Goal: Task Accomplishment & Management: Use online tool/utility

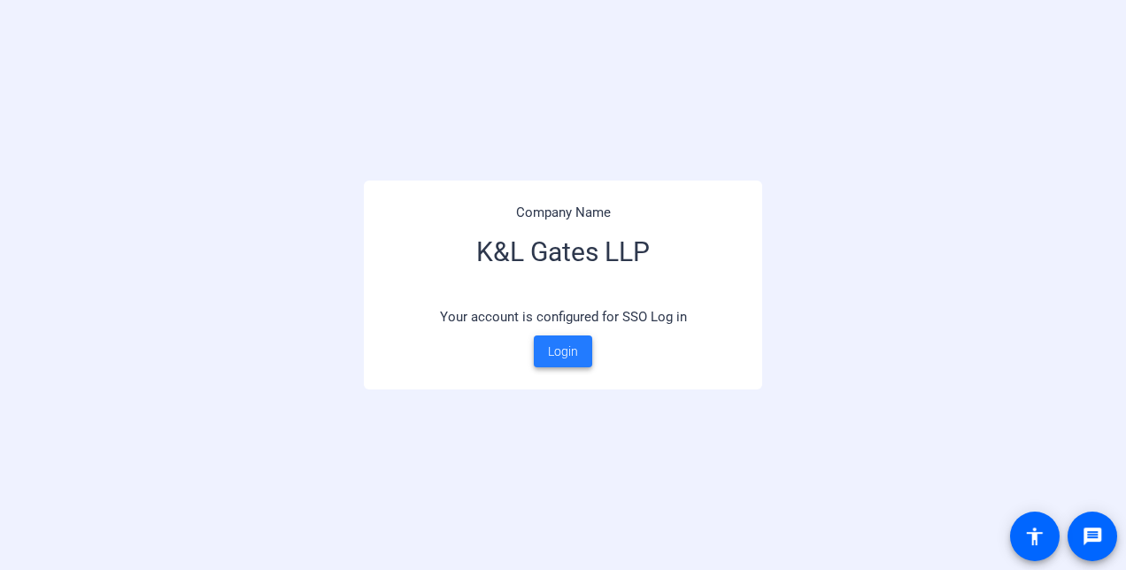
click at [580, 364] on span at bounding box center [563, 351] width 58 height 42
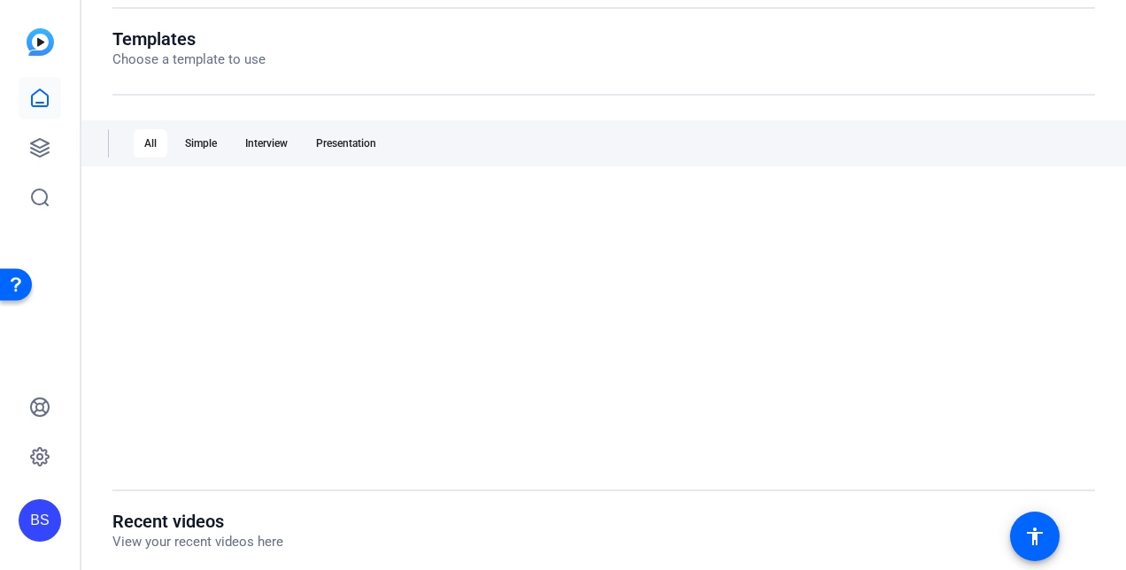
scroll to position [266, 0]
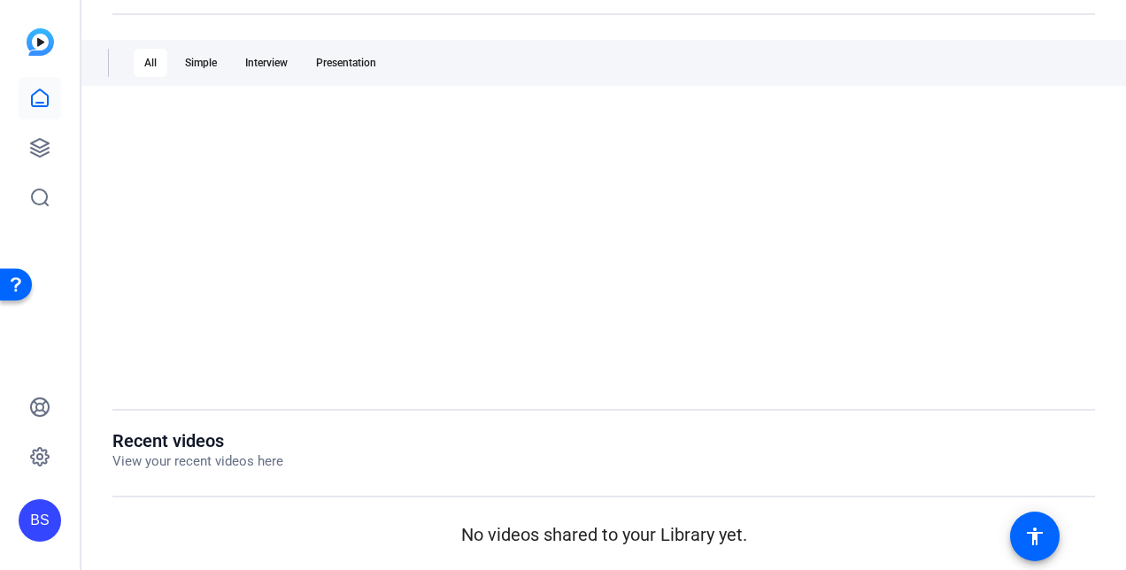
click at [899, 370] on div at bounding box center [603, 247] width 982 height 274
click at [37, 104] on icon at bounding box center [39, 98] width 21 height 21
click at [46, 143] on icon at bounding box center [40, 148] width 18 height 18
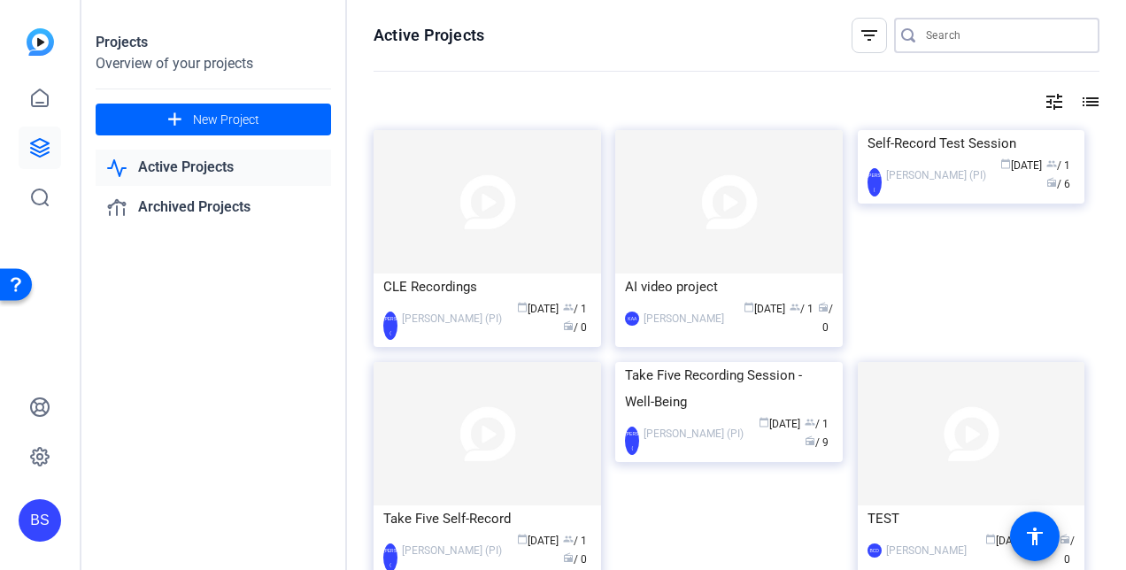
click at [926, 34] on input "Search" at bounding box center [1005, 35] width 159 height 21
type input "pg recordings"
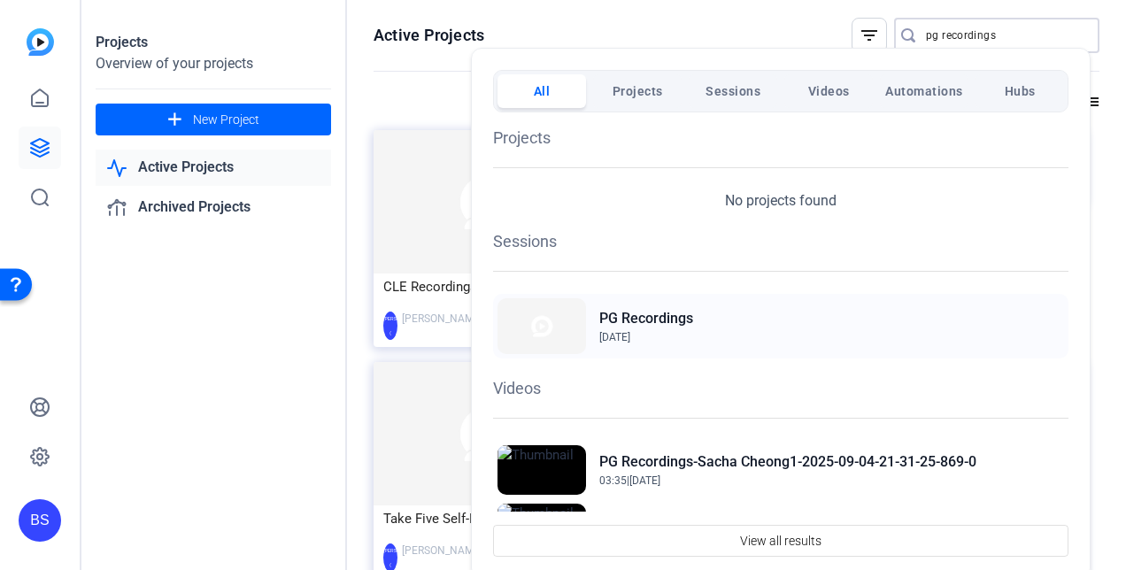
click at [669, 322] on h2 "PG Recordings" at bounding box center [646, 318] width 94 height 21
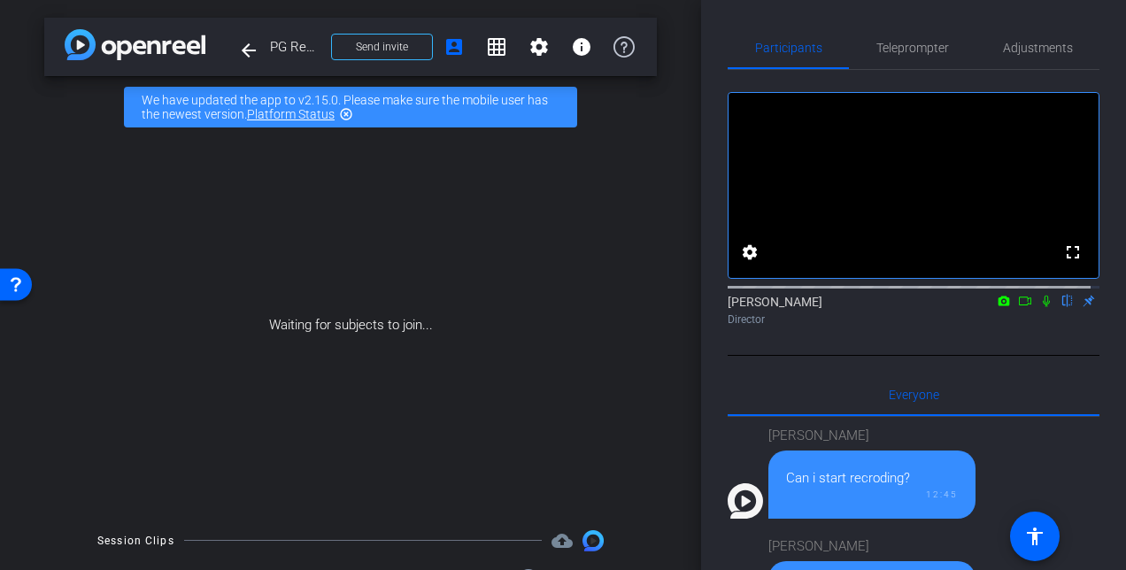
scroll to position [1190, 0]
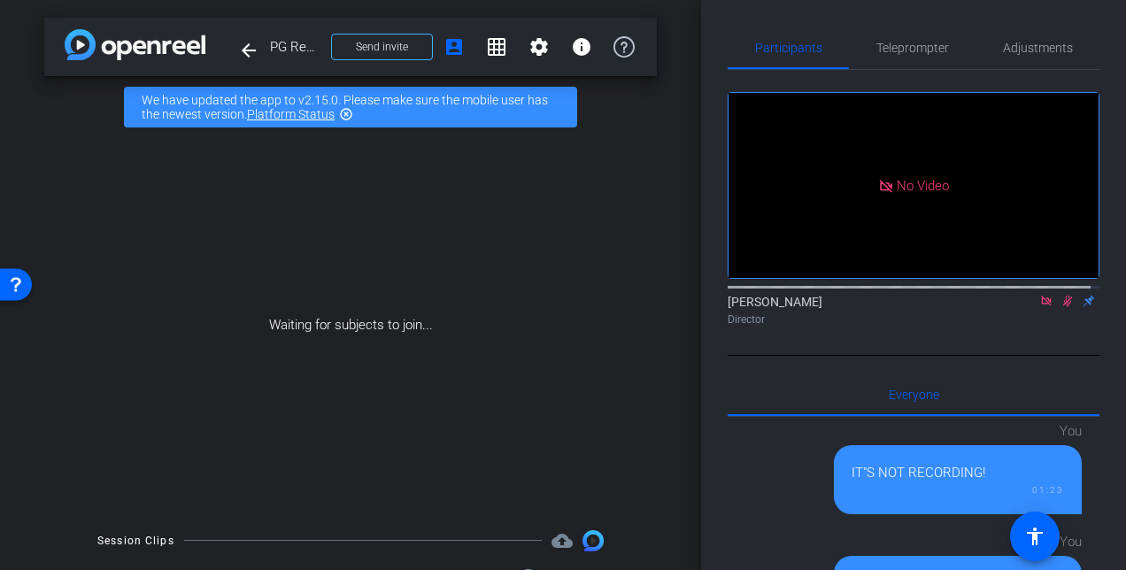
click at [1060, 295] on icon at bounding box center [1067, 301] width 14 height 12
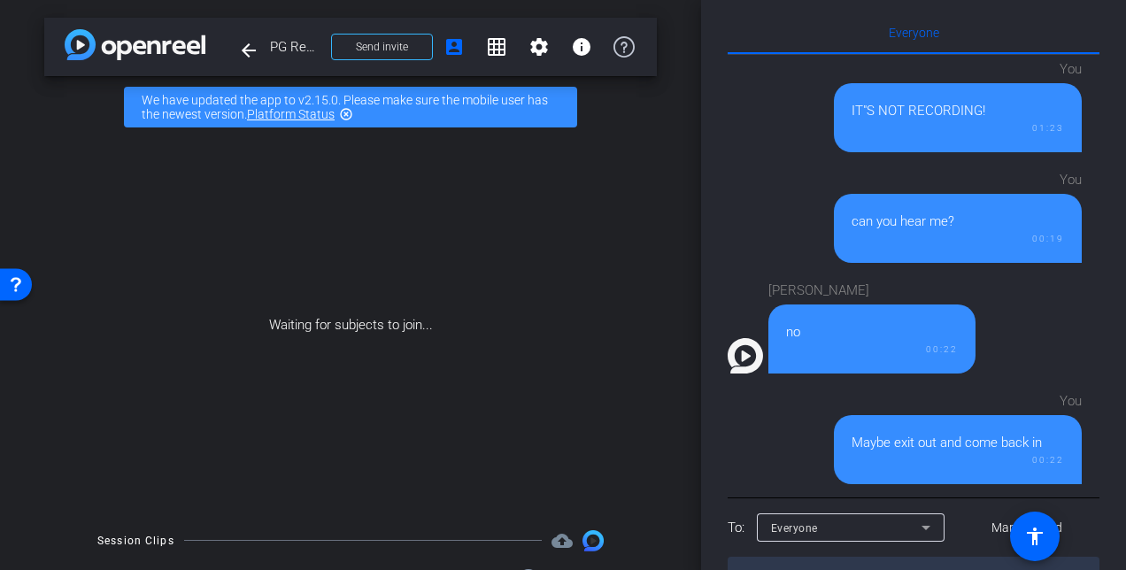
click at [483, 234] on div "Waiting for subjects to join..." at bounding box center [350, 325] width 612 height 374
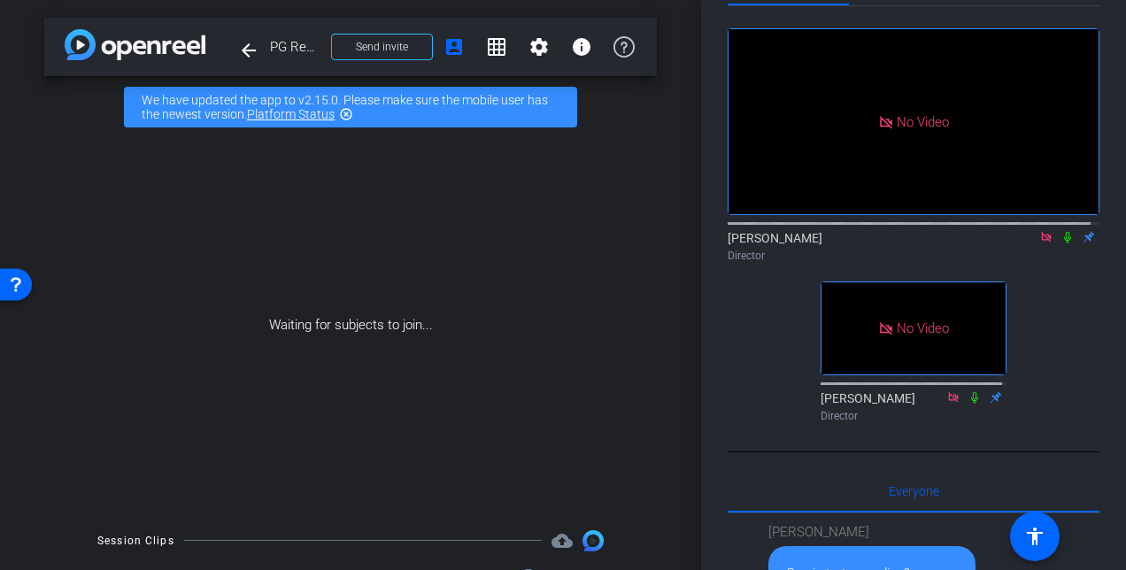
scroll to position [0, 0]
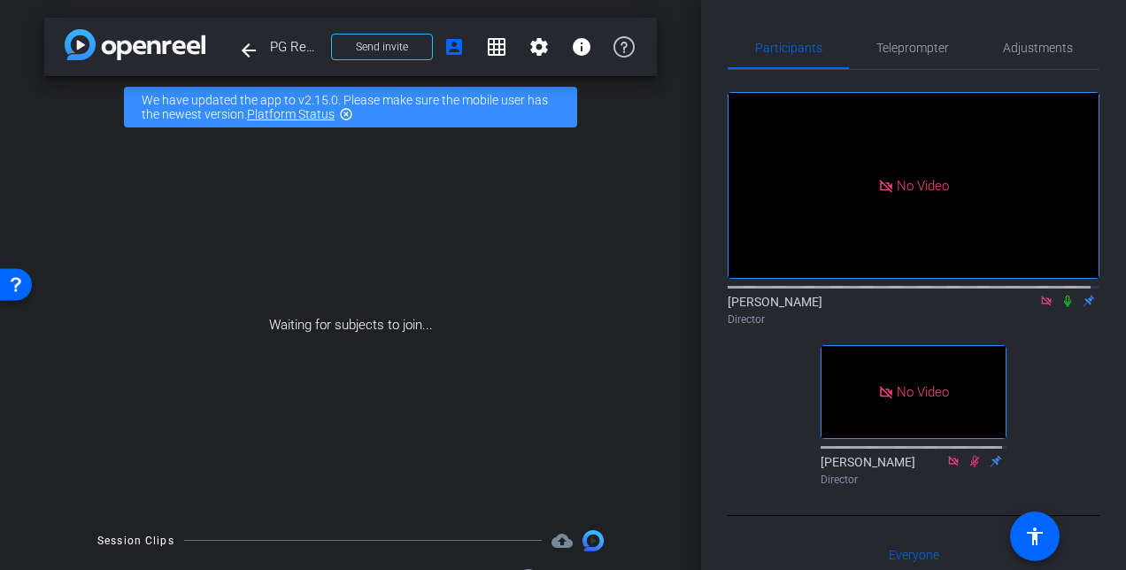
click at [1068, 420] on div "No Video Betty Scimeca Director No Video Peter Osipov Director" at bounding box center [914, 281] width 372 height 423
click at [536, 53] on mat-icon "settings" at bounding box center [538, 46] width 21 height 21
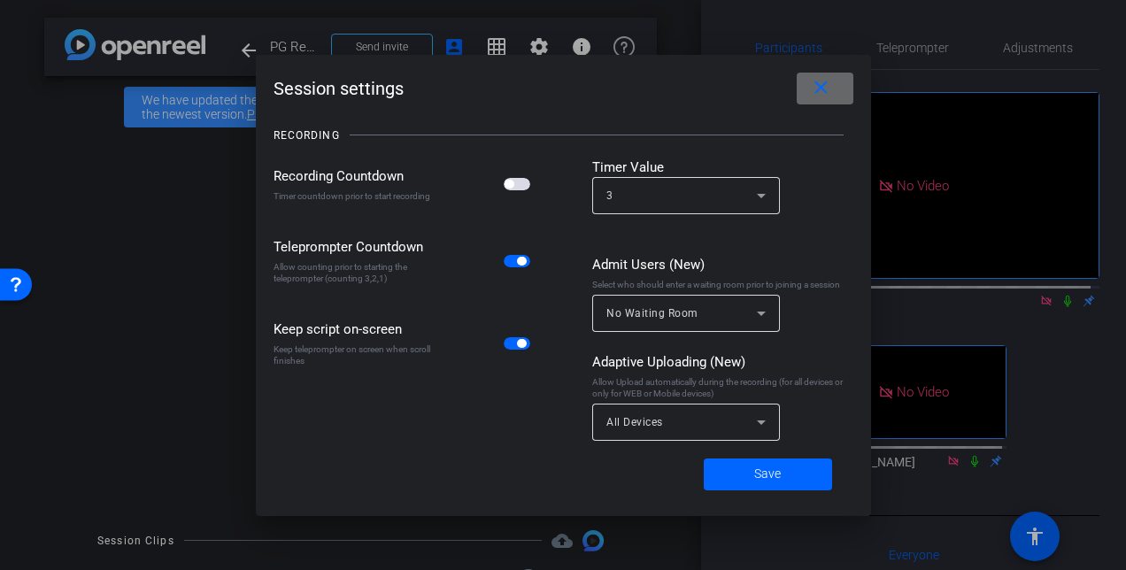
click at [832, 96] on span at bounding box center [825, 88] width 57 height 42
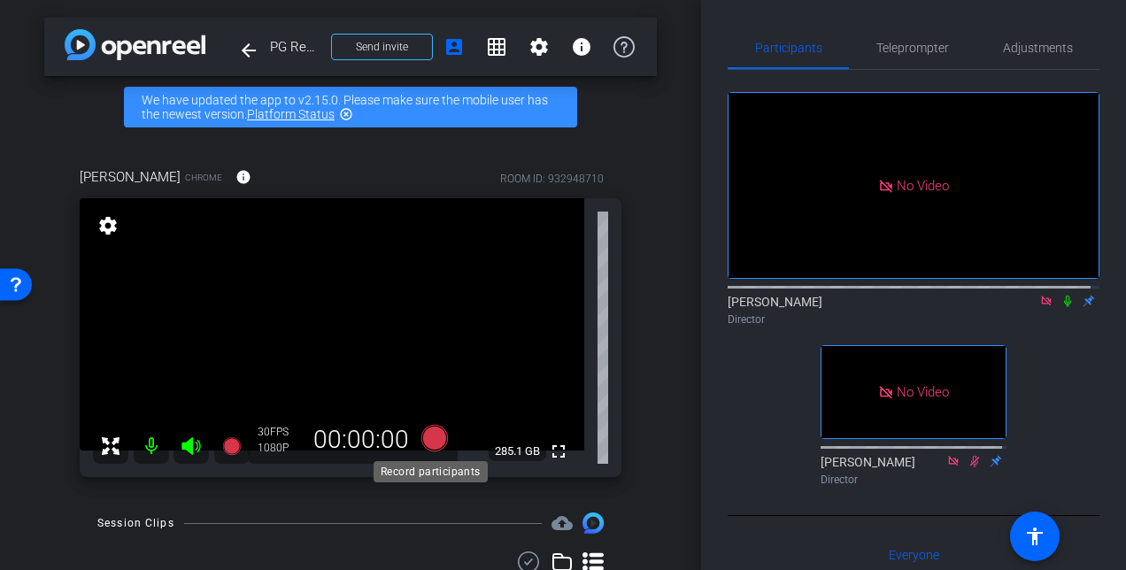
click at [438, 439] on icon at bounding box center [434, 438] width 27 height 27
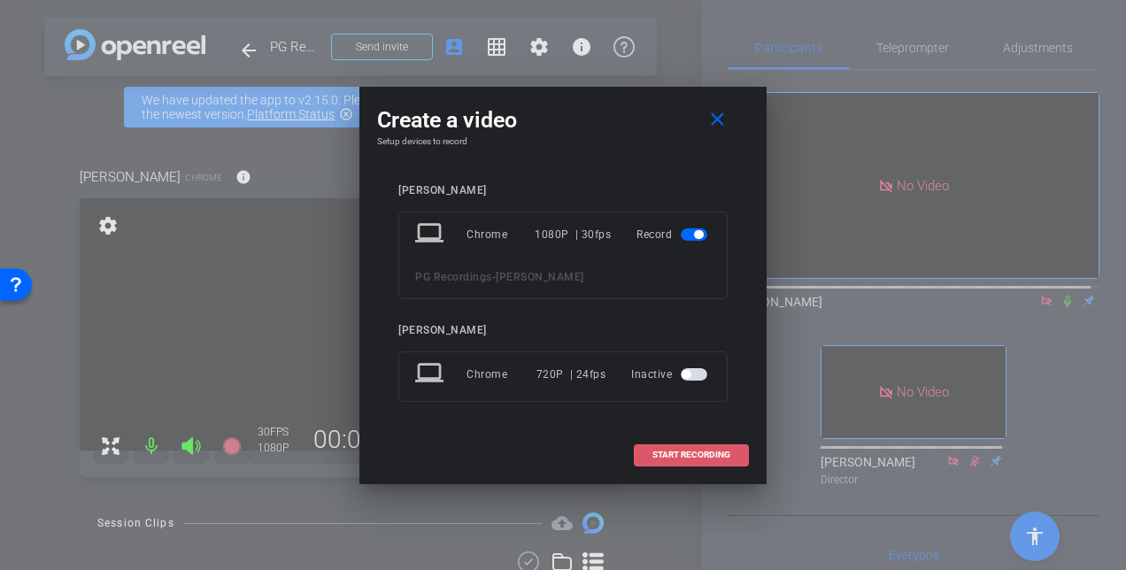
click at [666, 453] on span "START RECORDING" at bounding box center [691, 455] width 78 height 9
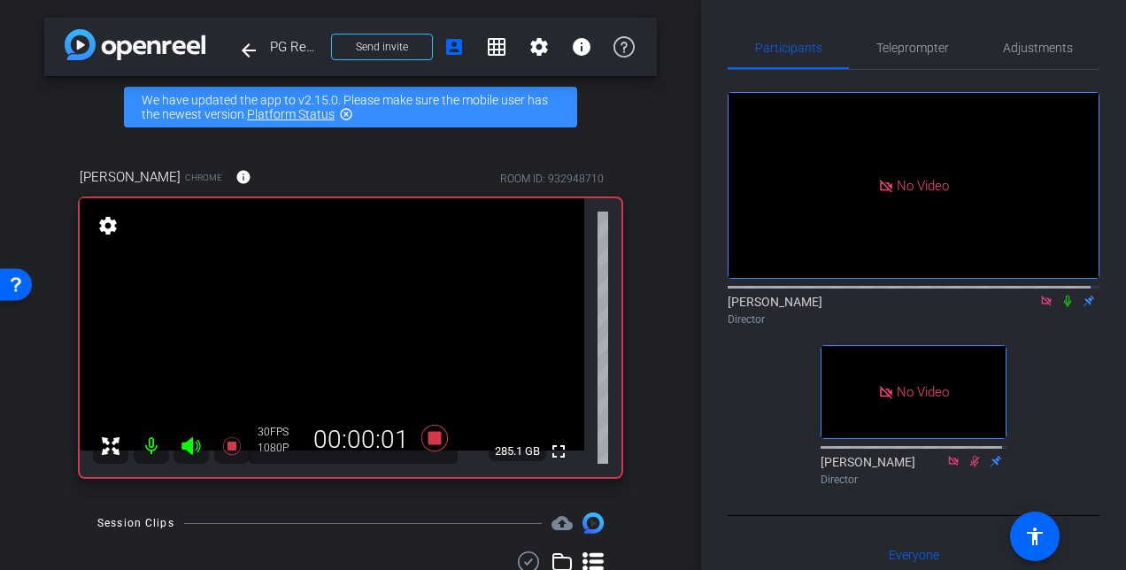
click at [1060, 295] on icon at bounding box center [1067, 301] width 14 height 12
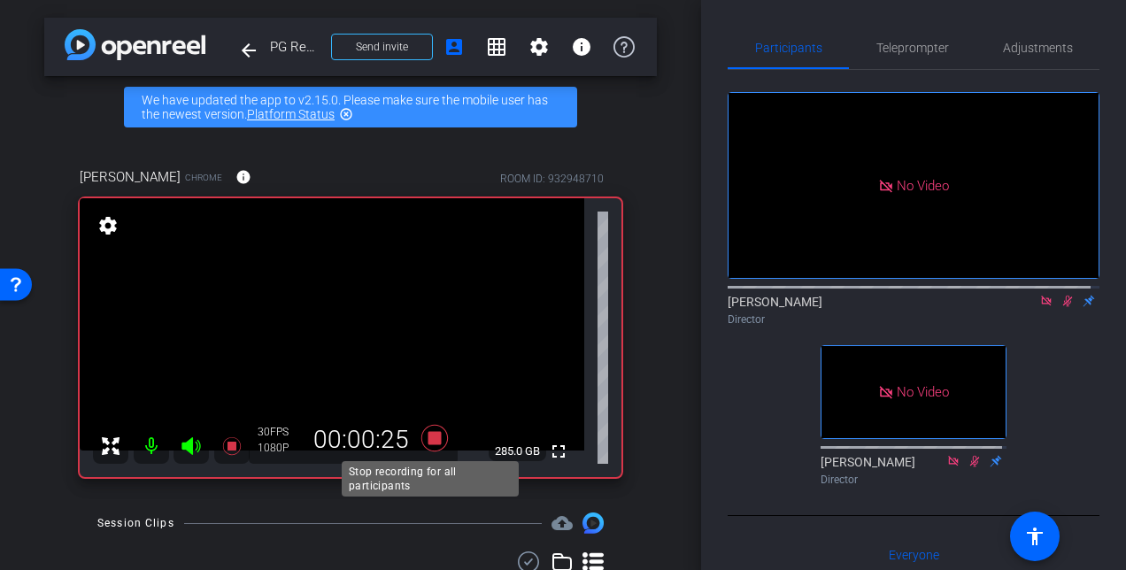
click at [436, 439] on icon at bounding box center [434, 438] width 27 height 27
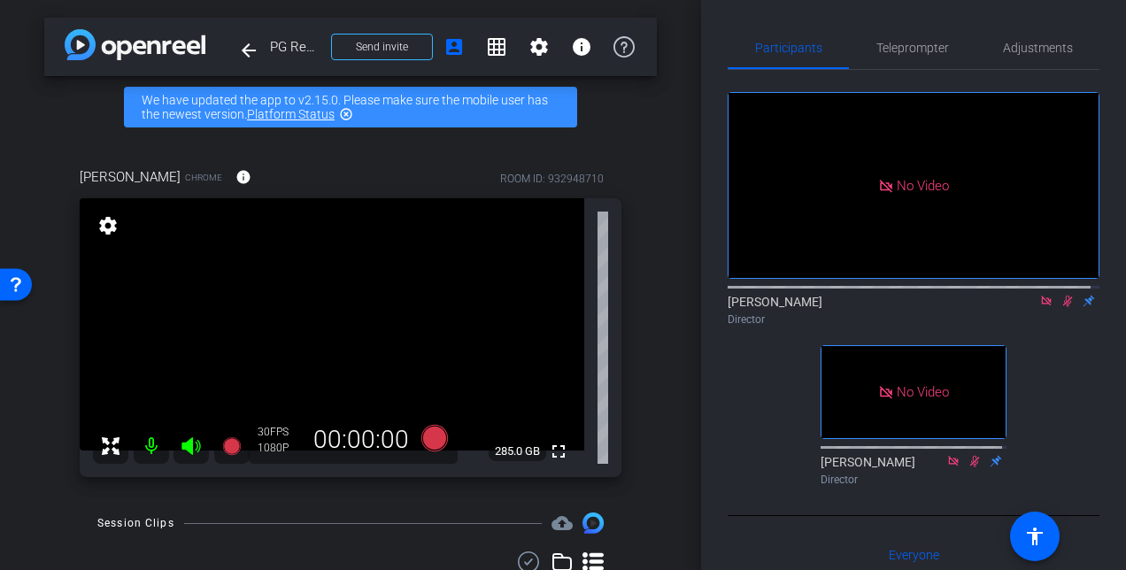
click at [1060, 295] on icon at bounding box center [1067, 301] width 14 height 12
click at [427, 439] on icon at bounding box center [434, 438] width 27 height 27
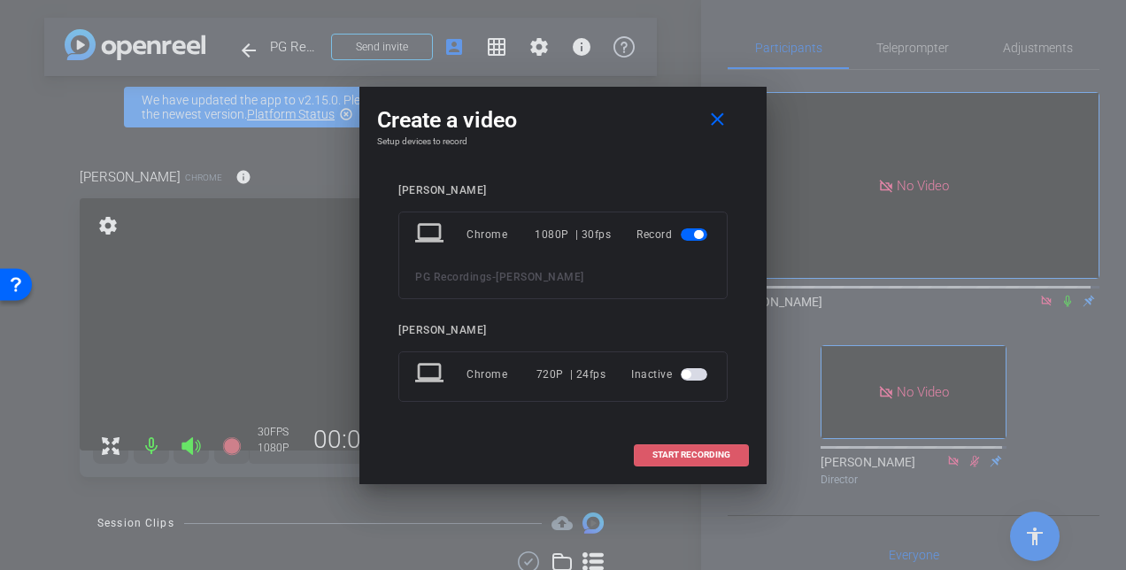
click at [666, 451] on span "START RECORDING" at bounding box center [691, 455] width 78 height 9
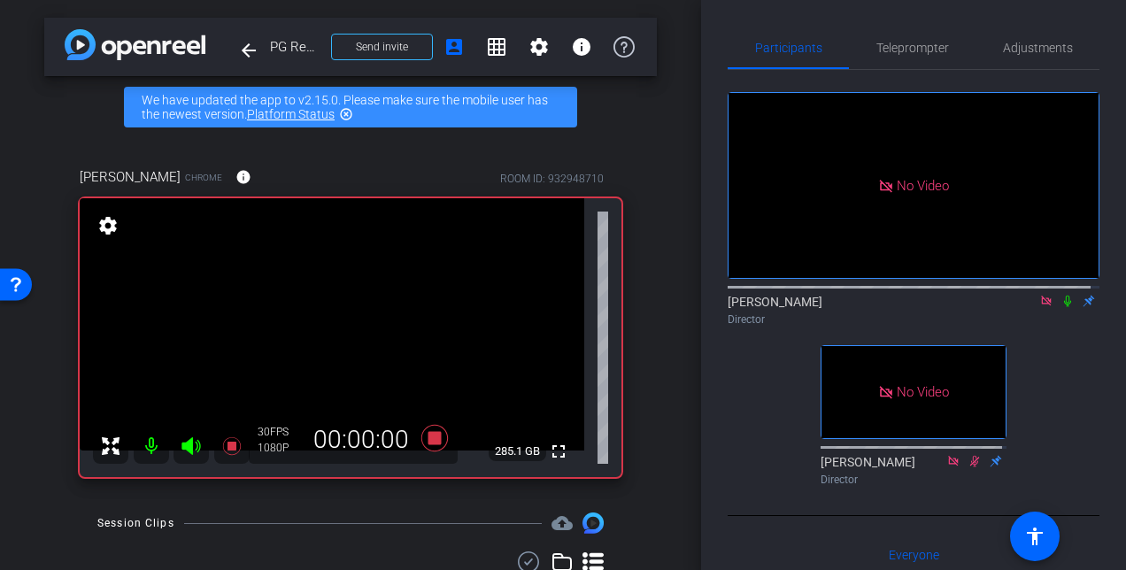
click at [1060, 295] on icon at bounding box center [1067, 301] width 14 height 12
click at [434, 443] on icon at bounding box center [434, 438] width 27 height 27
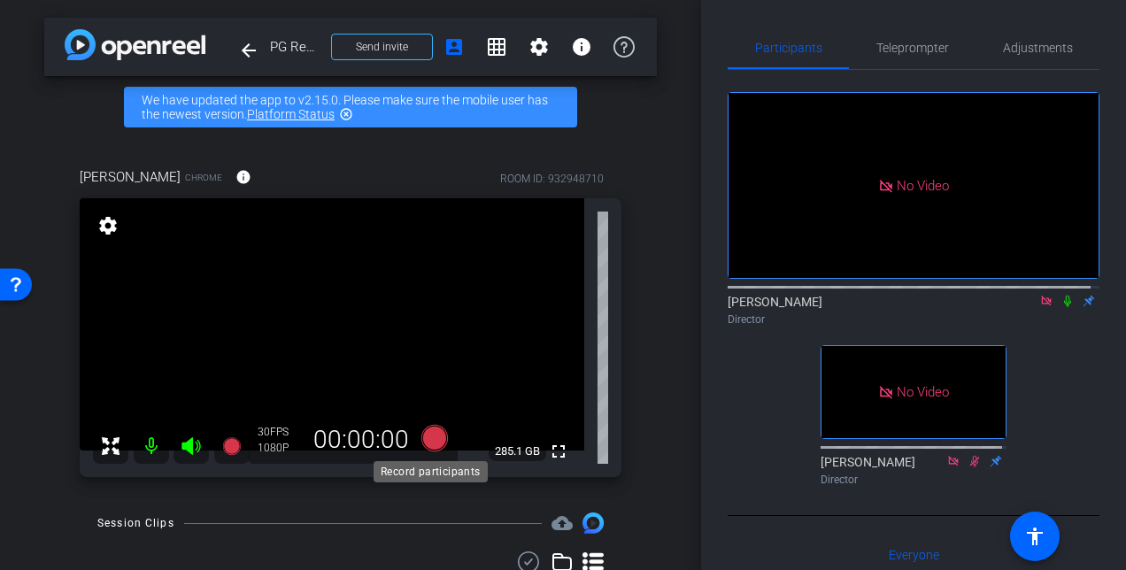
click at [433, 438] on icon at bounding box center [434, 438] width 27 height 27
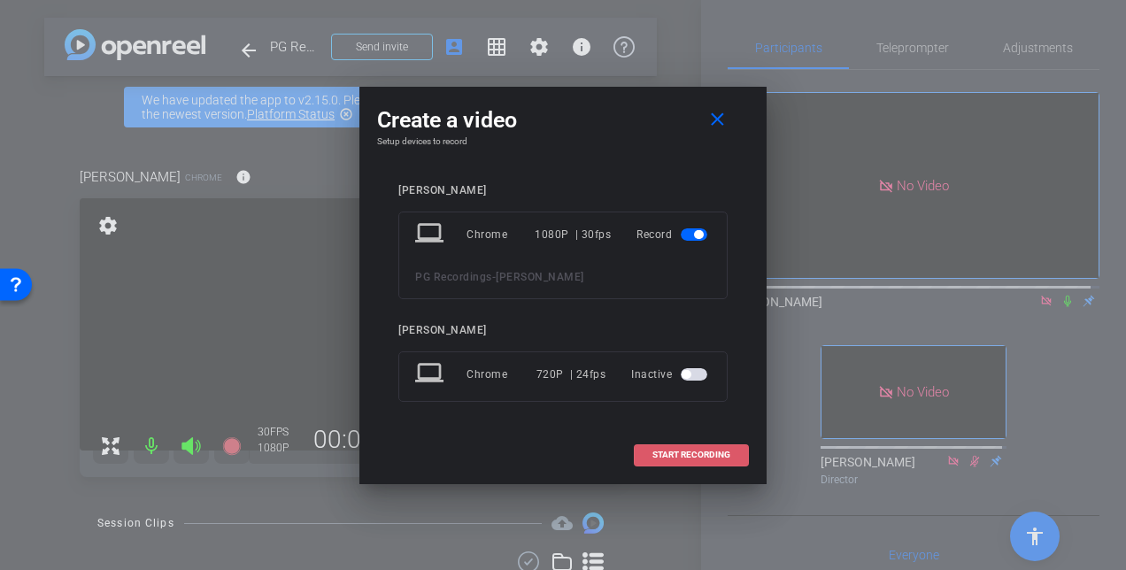
click at [705, 448] on span at bounding box center [691, 455] width 113 height 42
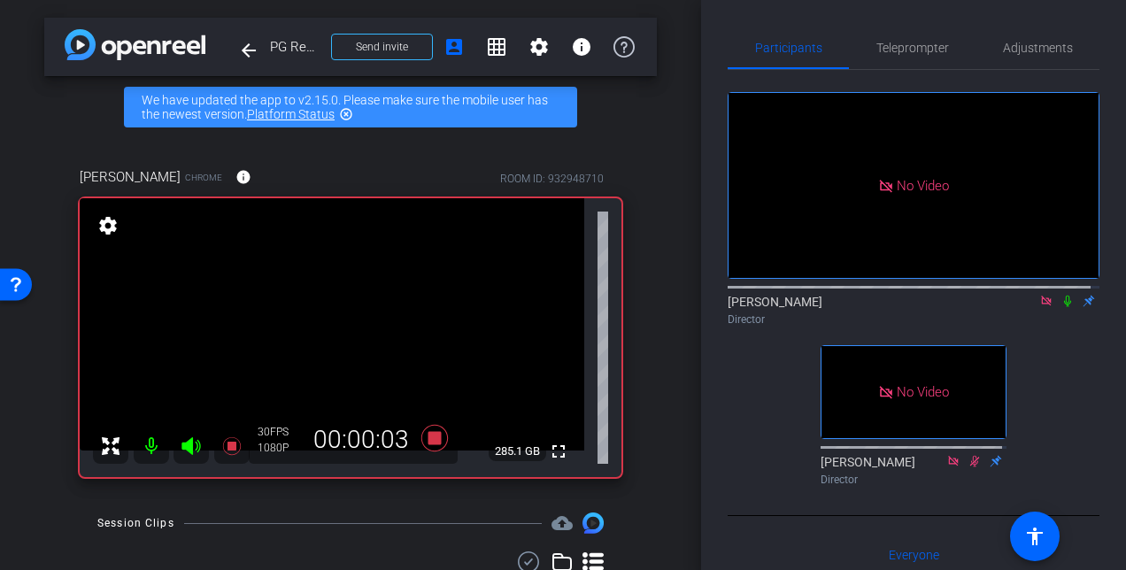
click at [1060, 295] on icon at bounding box center [1067, 301] width 14 height 12
click at [434, 437] on icon at bounding box center [434, 438] width 27 height 27
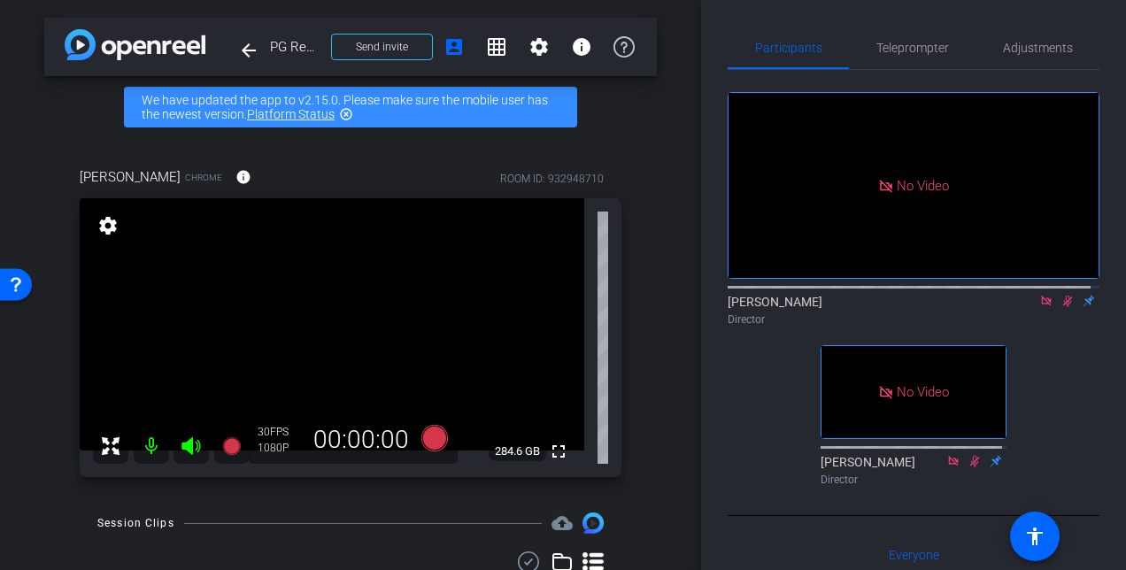
click at [1063, 296] on icon at bounding box center [1068, 302] width 10 height 12
click at [1028, 50] on span "Adjustments" at bounding box center [1038, 48] width 70 height 12
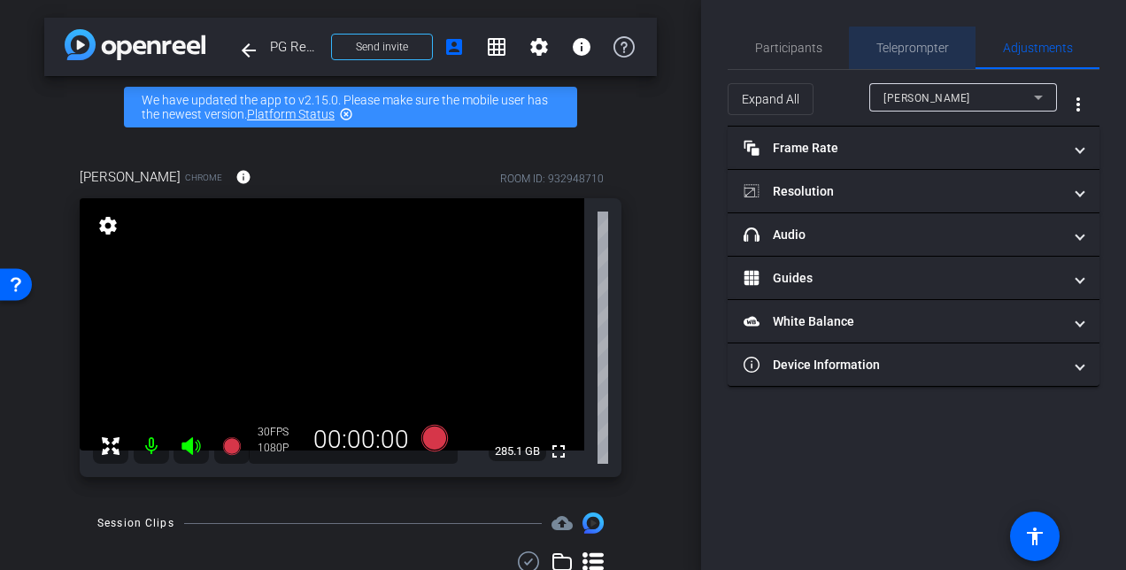
click at [938, 50] on span "Teleprompter" at bounding box center [912, 48] width 73 height 12
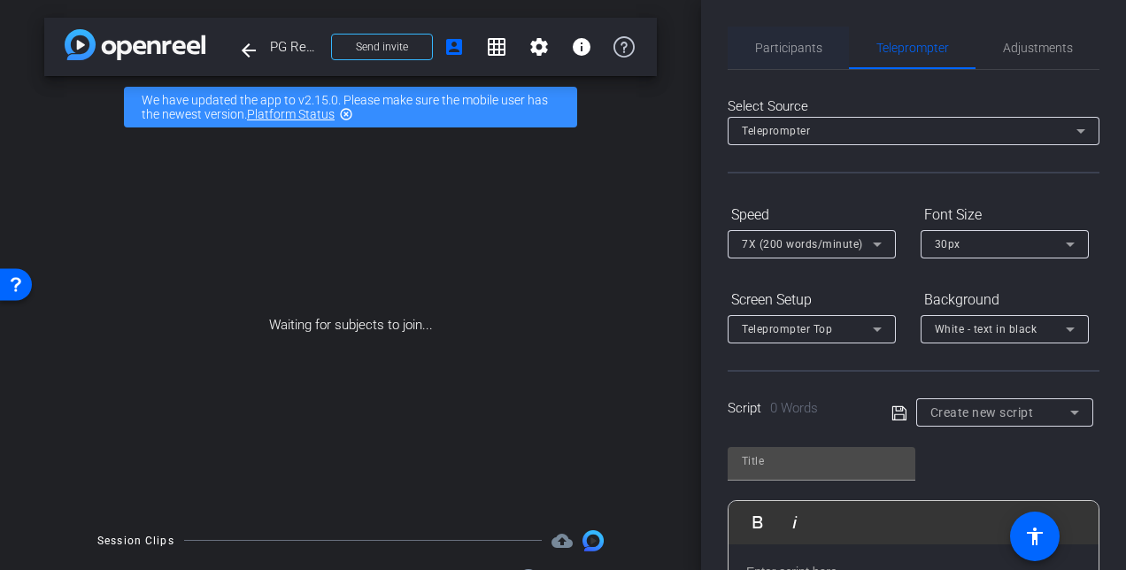
click at [794, 52] on span "Participants" at bounding box center [788, 48] width 67 height 12
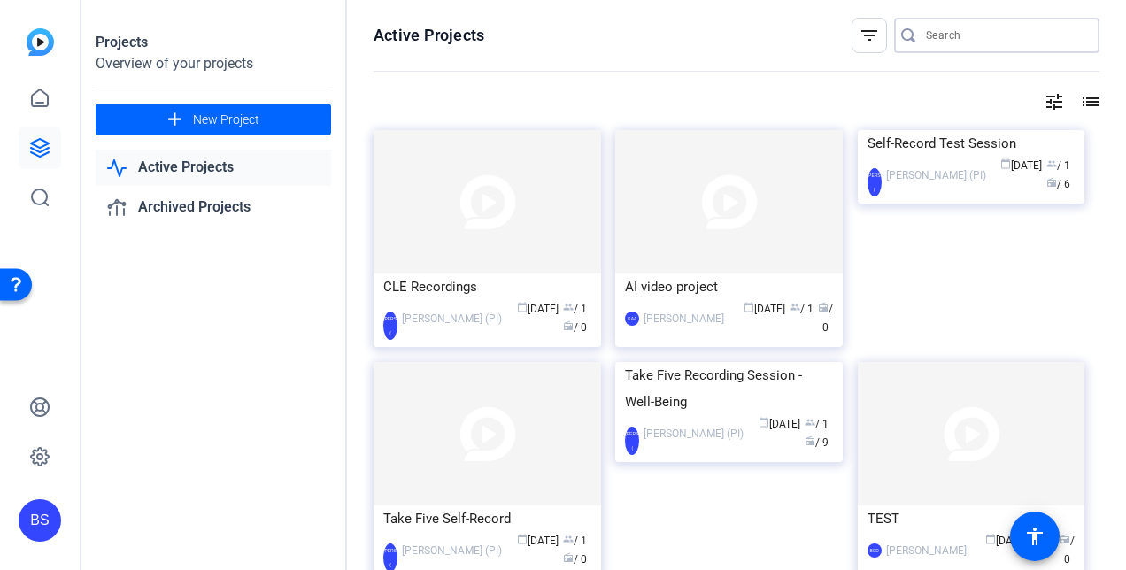
click at [982, 29] on input "Search" at bounding box center [1005, 35] width 159 height 21
type input "pg"
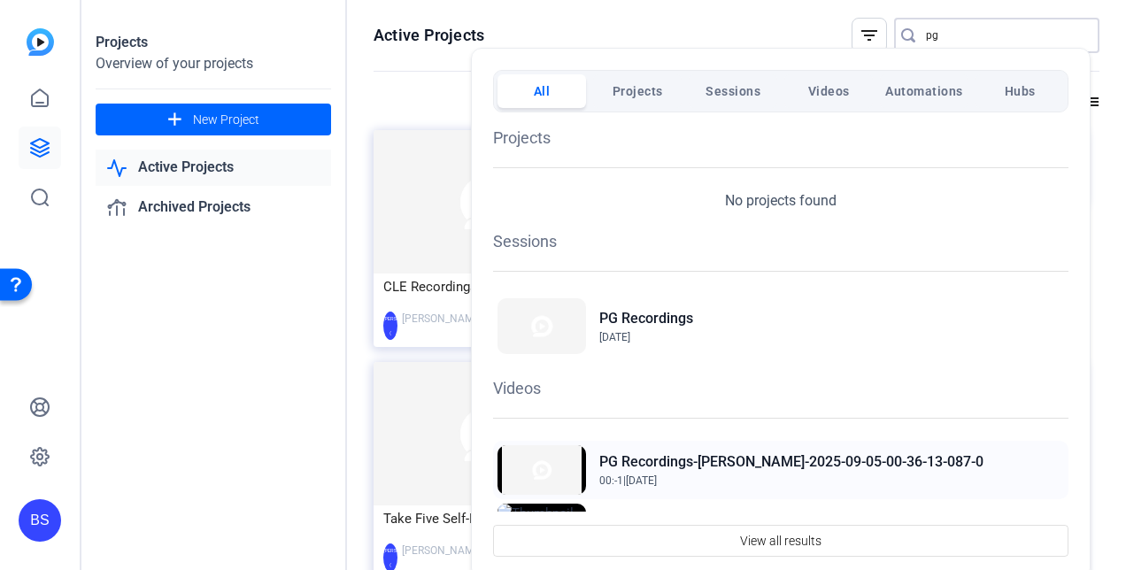
click at [776, 483] on span "00:-1 | Sep 5, 2025" at bounding box center [791, 481] width 384 height 16
click at [943, 42] on div at bounding box center [563, 285] width 1126 height 570
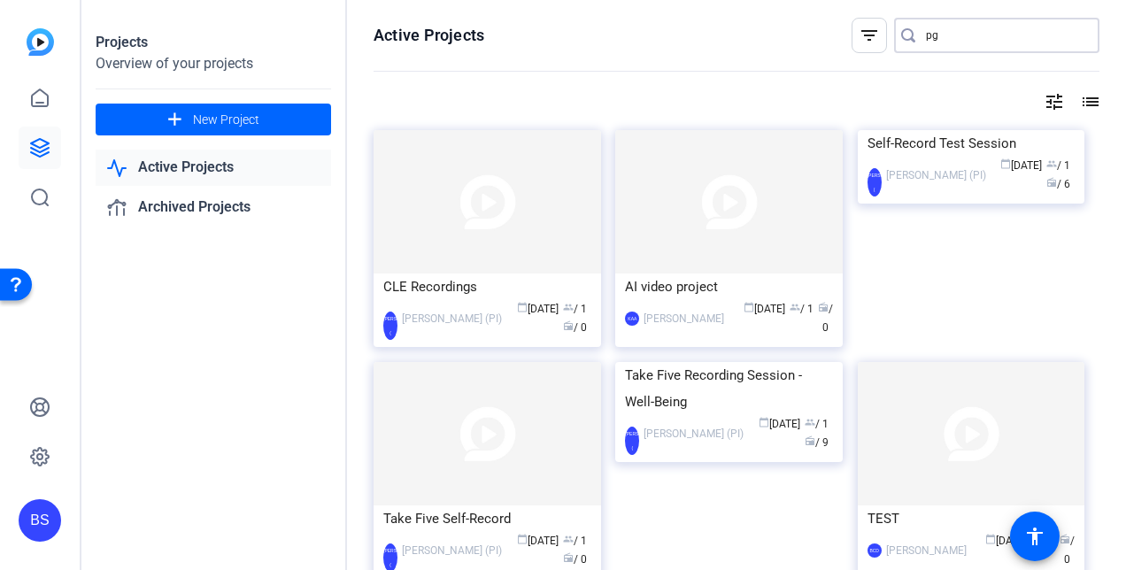
click at [943, 37] on input "pg" at bounding box center [1005, 35] width 159 height 21
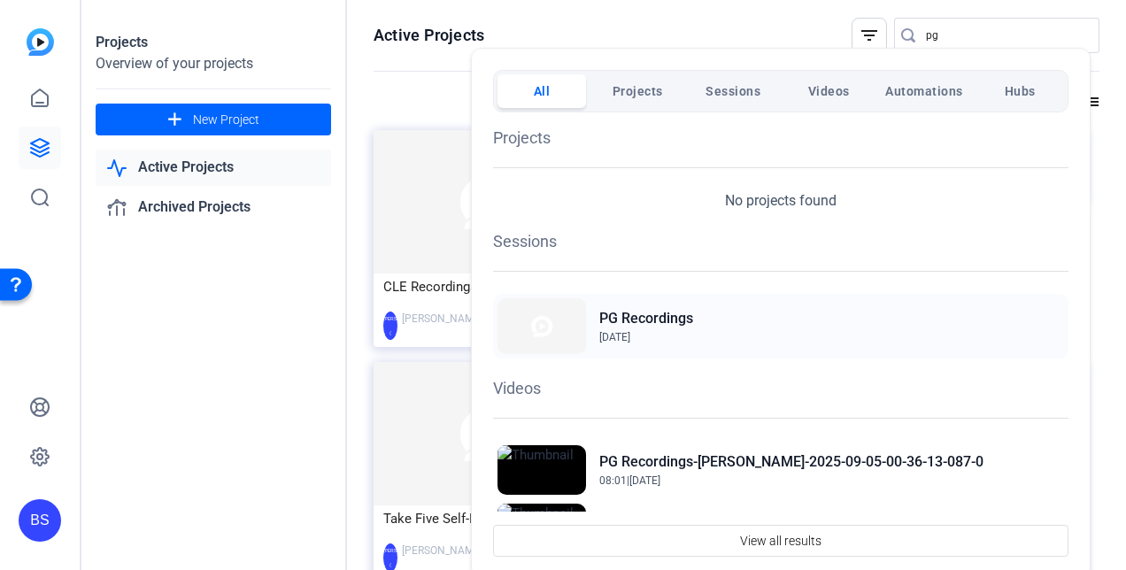
click at [616, 315] on h2 "PG Recordings" at bounding box center [646, 318] width 94 height 21
click at [804, 464] on h2 "PG Recordings-[PERSON_NAME]-2025-09-05-00-36-13-087-0" at bounding box center [791, 461] width 384 height 21
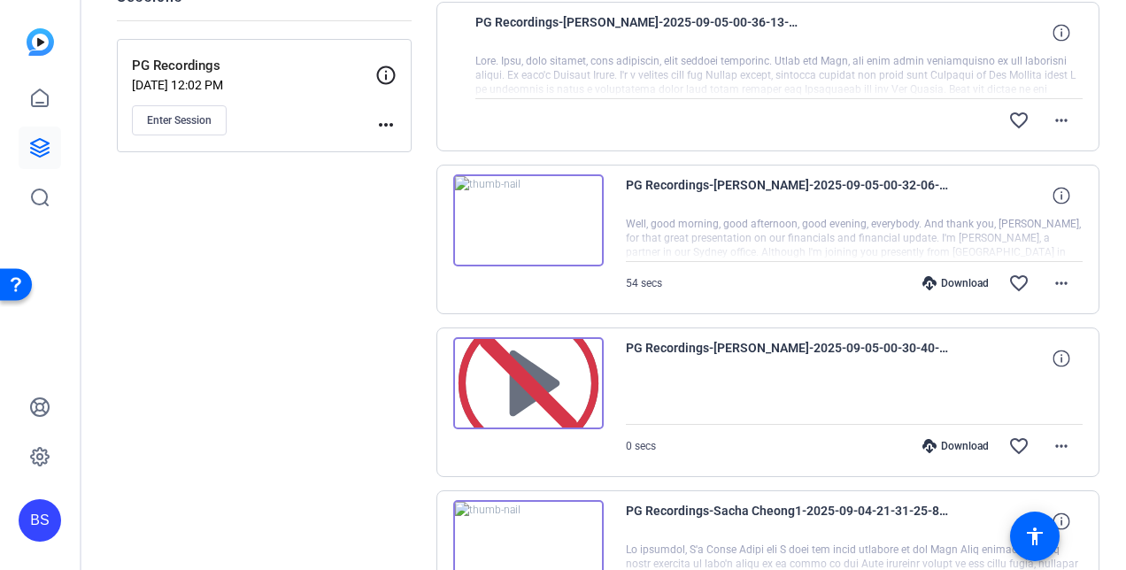
scroll to position [271, 0]
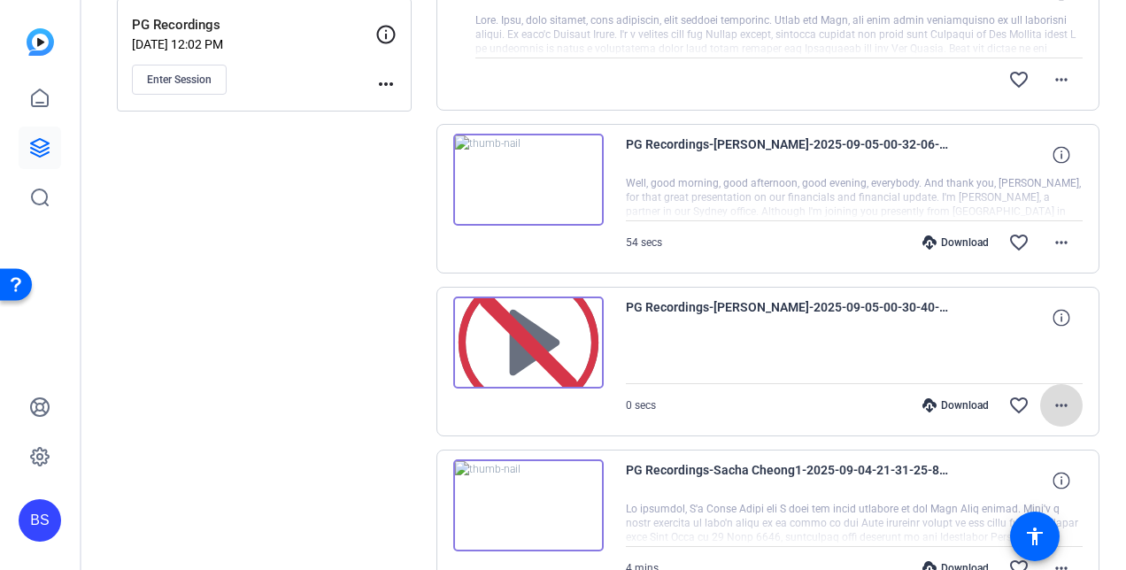
click at [1057, 401] on mat-icon "more_horiz" at bounding box center [1061, 405] width 21 height 21
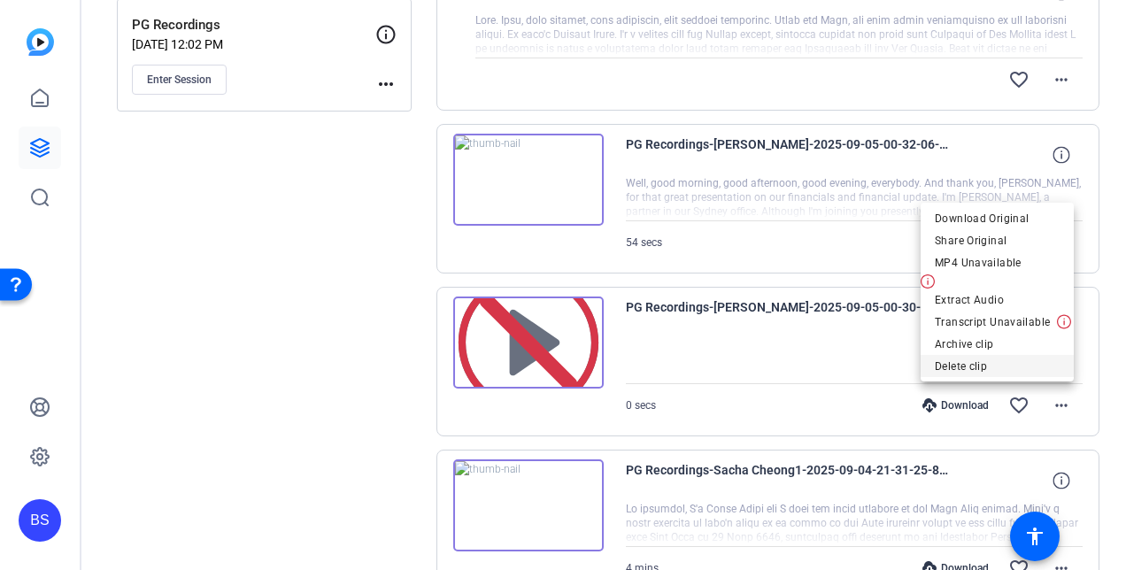
click at [995, 364] on span "Delete clip" at bounding box center [997, 365] width 125 height 21
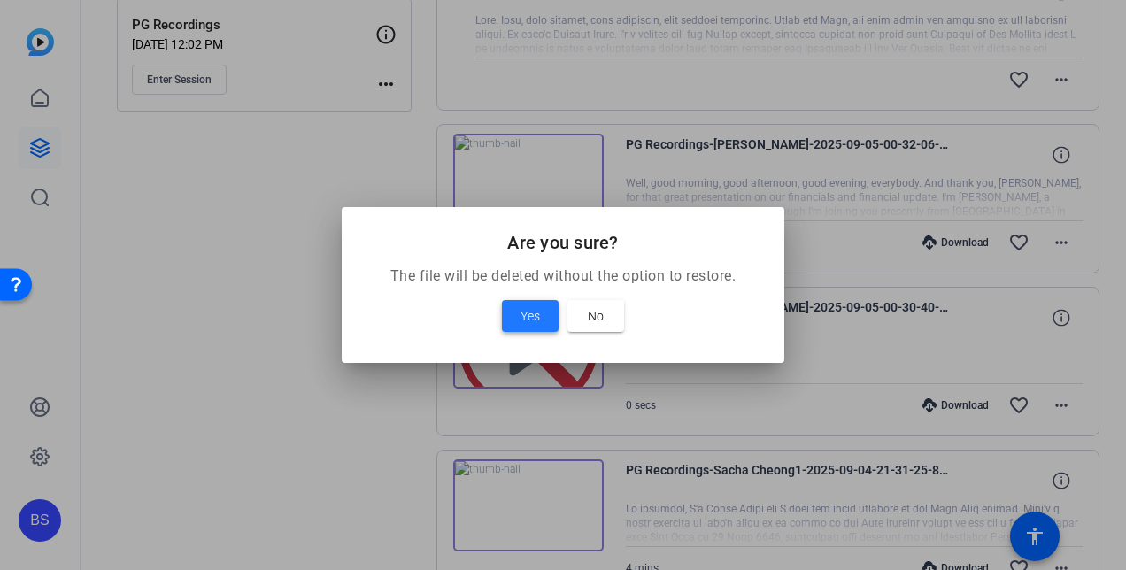
click at [529, 313] on span "Yes" at bounding box center [529, 315] width 19 height 21
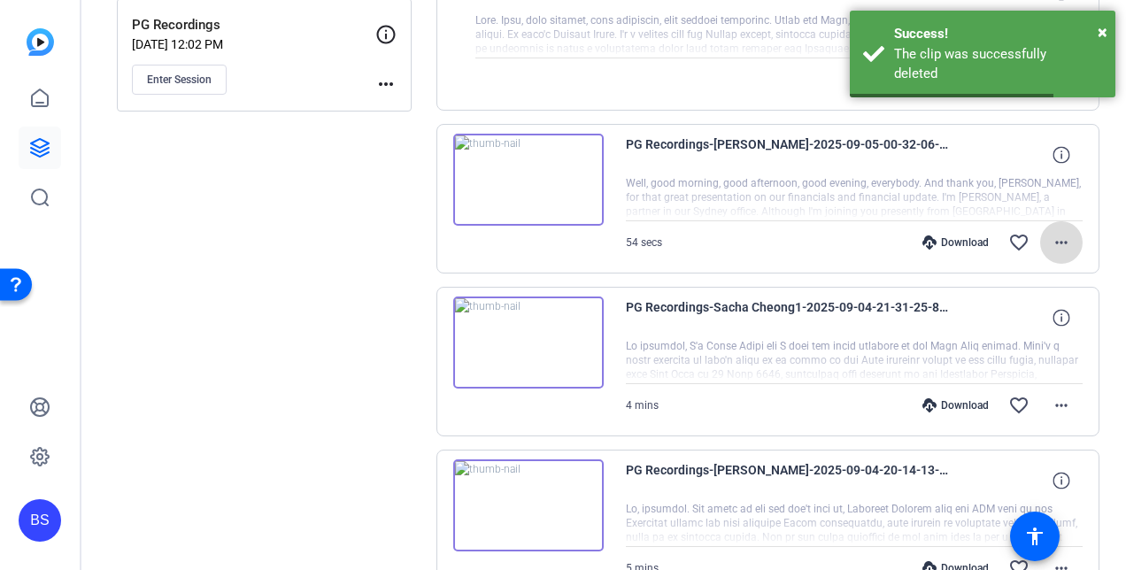
click at [1052, 241] on mat-icon "more_horiz" at bounding box center [1061, 242] width 21 height 21
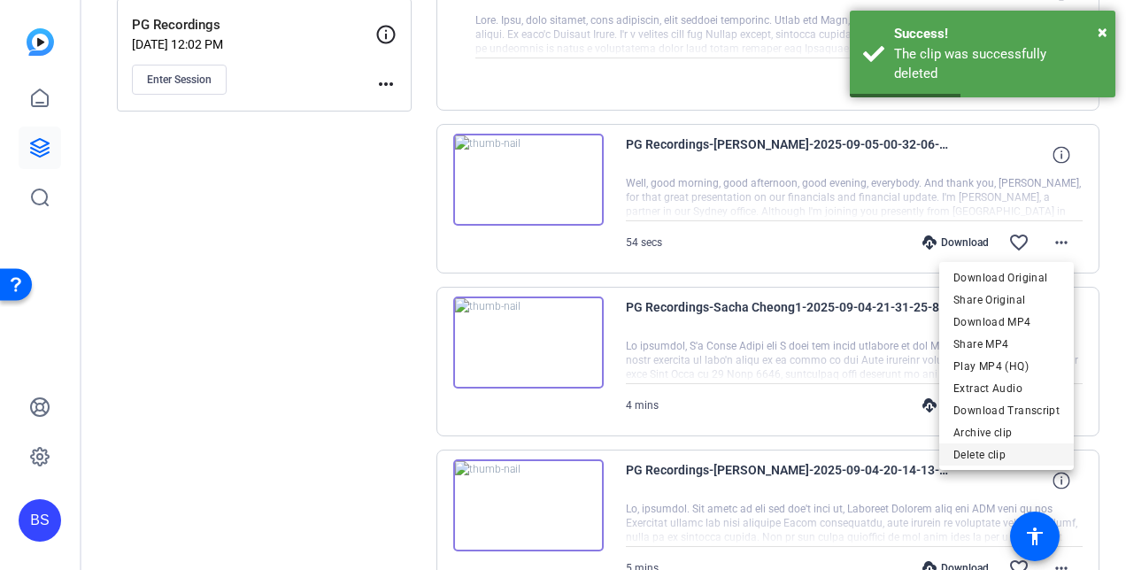
click at [1001, 458] on span "Delete clip" at bounding box center [1006, 453] width 106 height 21
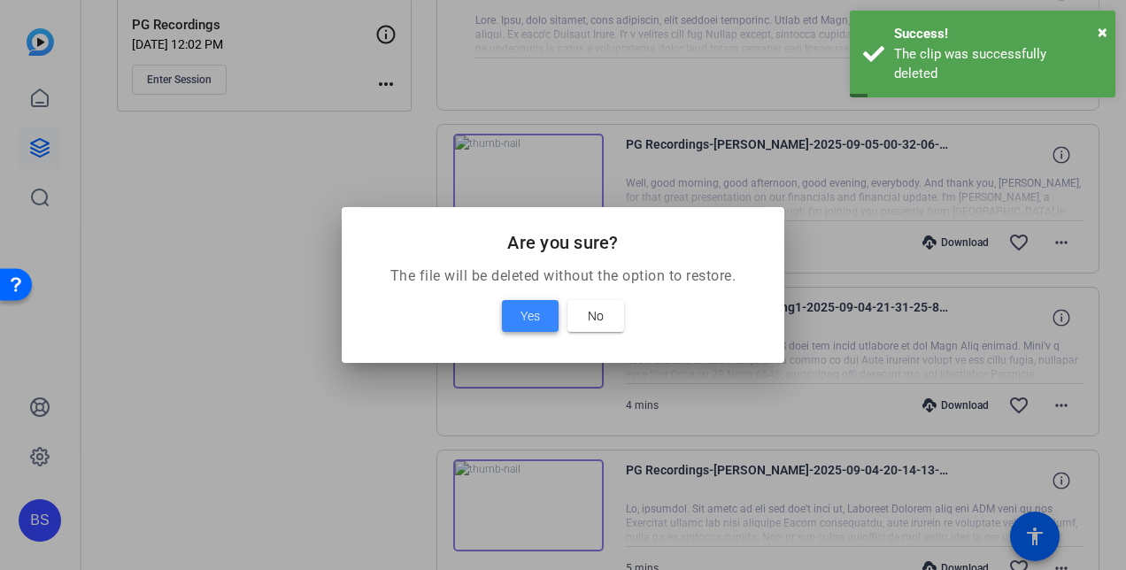
click at [520, 319] on span "Yes" at bounding box center [529, 315] width 19 height 21
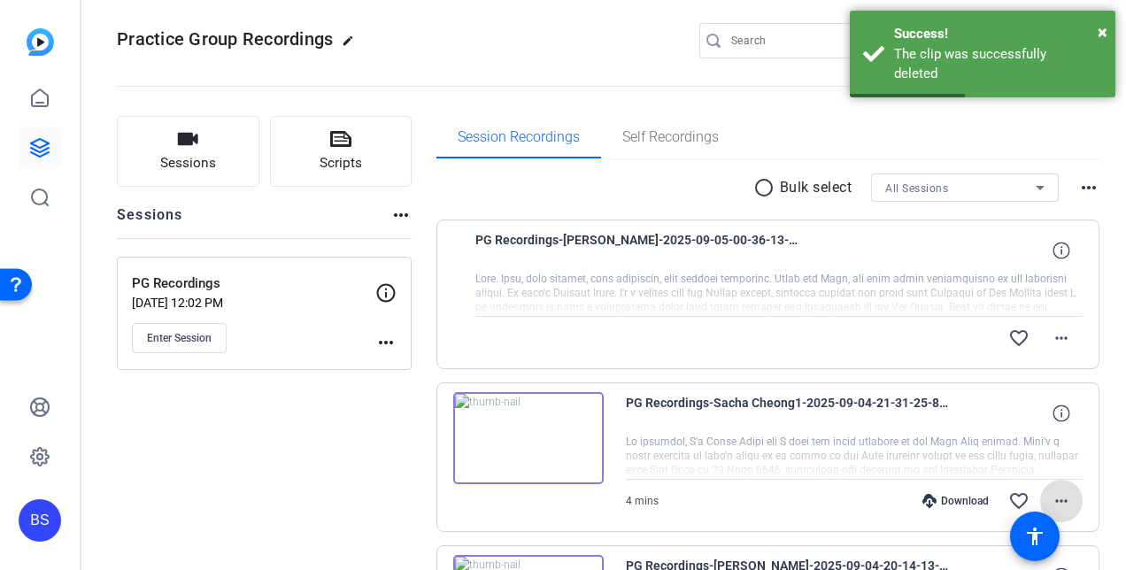
scroll to position [0, 0]
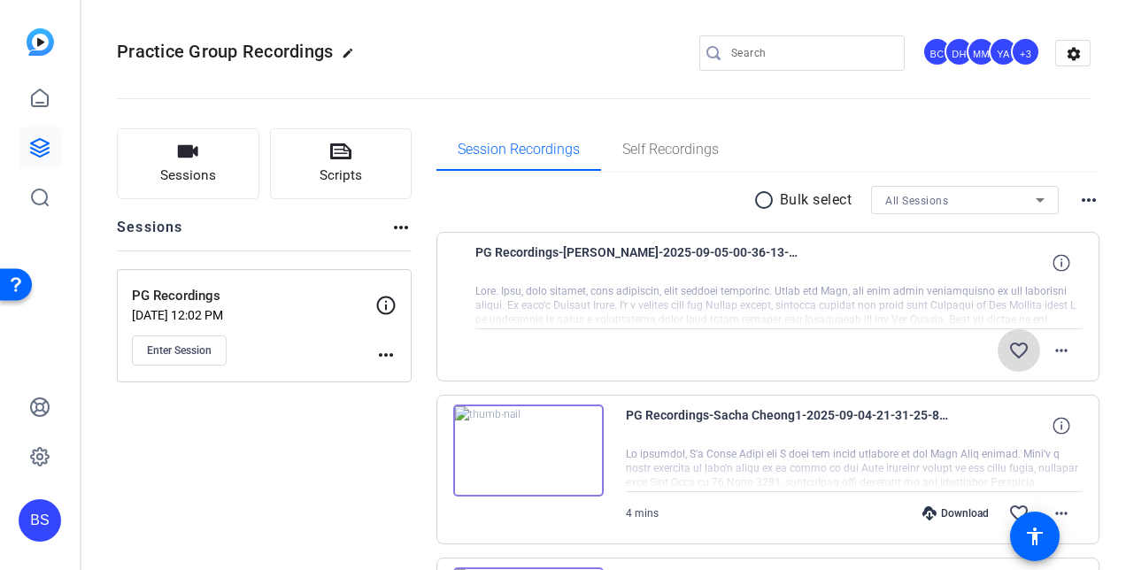
click at [1008, 357] on mat-icon "favorite_border" at bounding box center [1018, 350] width 21 height 21
click at [1054, 352] on mat-icon "more_horiz" at bounding box center [1061, 350] width 21 height 21
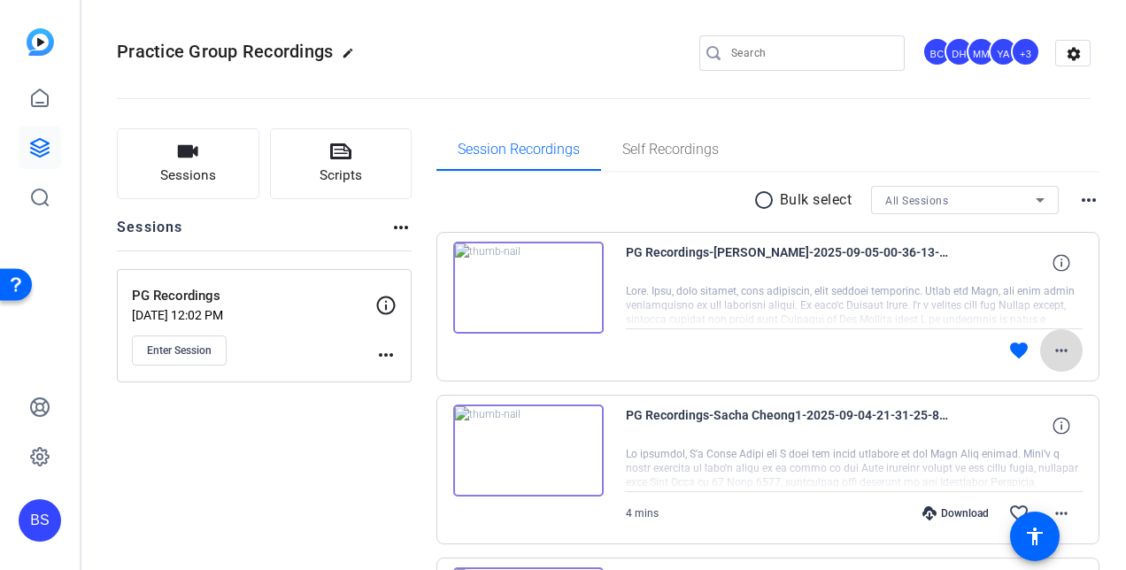
click at [1051, 356] on mat-icon "more_horiz" at bounding box center [1061, 350] width 21 height 21
click at [1053, 344] on mat-icon "more_horiz" at bounding box center [1061, 350] width 21 height 21
click at [1051, 351] on mat-icon "more_horiz" at bounding box center [1061, 350] width 21 height 21
click at [1056, 356] on mat-icon "more_horiz" at bounding box center [1061, 350] width 21 height 21
click at [1057, 353] on mat-icon "more_horiz" at bounding box center [1061, 350] width 21 height 21
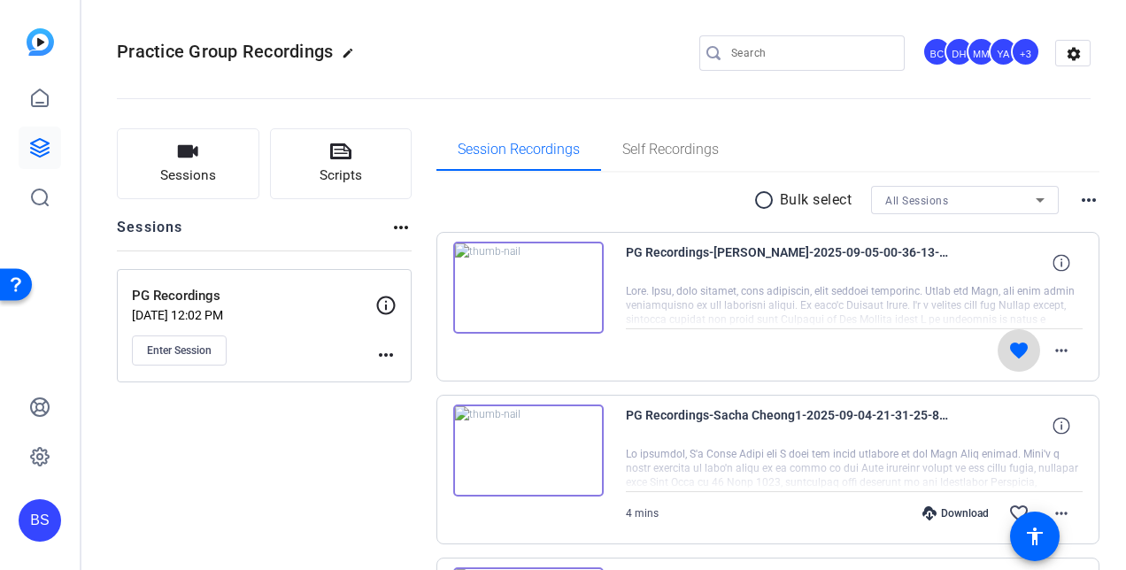
click at [1011, 351] on mat-icon "favorite" at bounding box center [1018, 350] width 21 height 21
click at [1060, 349] on mat-icon "more_horiz" at bounding box center [1061, 350] width 21 height 21
click at [1056, 353] on mat-icon "more_horiz" at bounding box center [1061, 350] width 21 height 21
click at [1058, 348] on mat-icon "more_horiz" at bounding box center [1061, 350] width 21 height 21
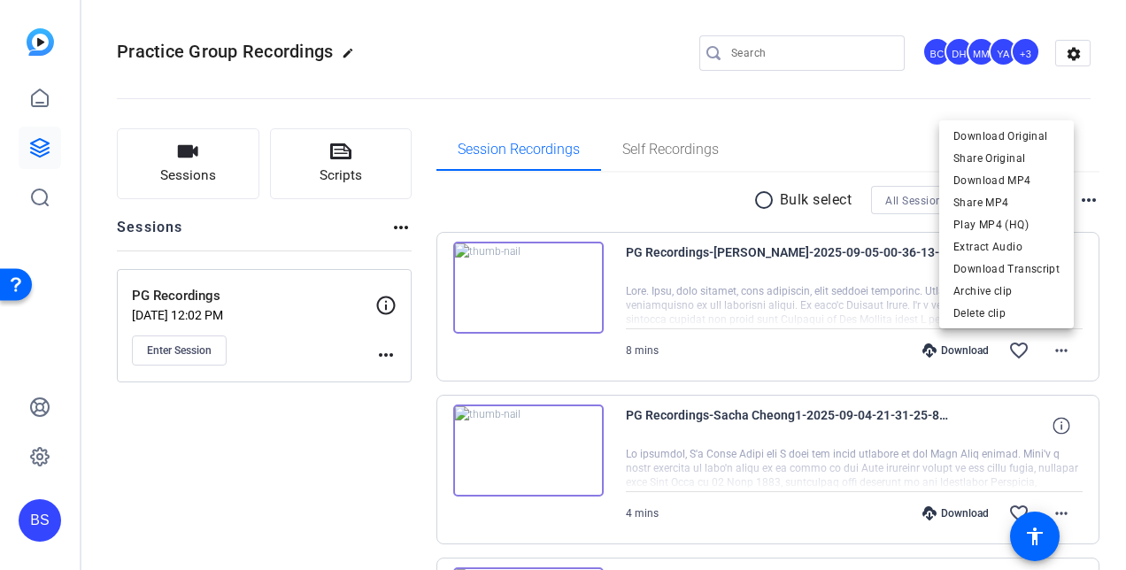
click at [857, 106] on div at bounding box center [563, 285] width 1126 height 570
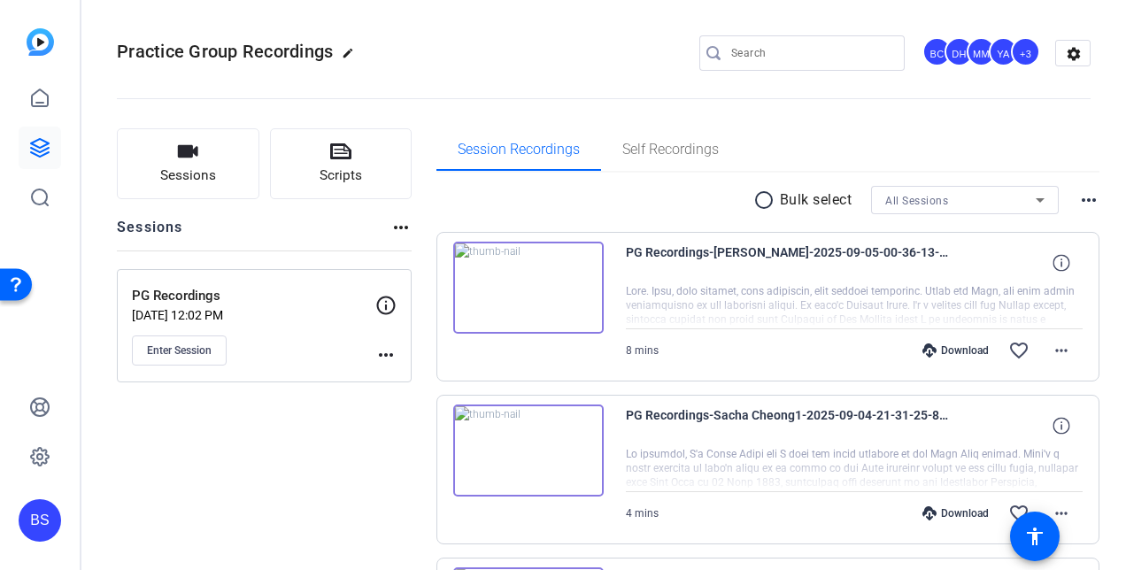
click at [959, 350] on div "Download" at bounding box center [955, 350] width 84 height 14
